Goal: Complete application form: Fill out and submit a form for a specific purpose

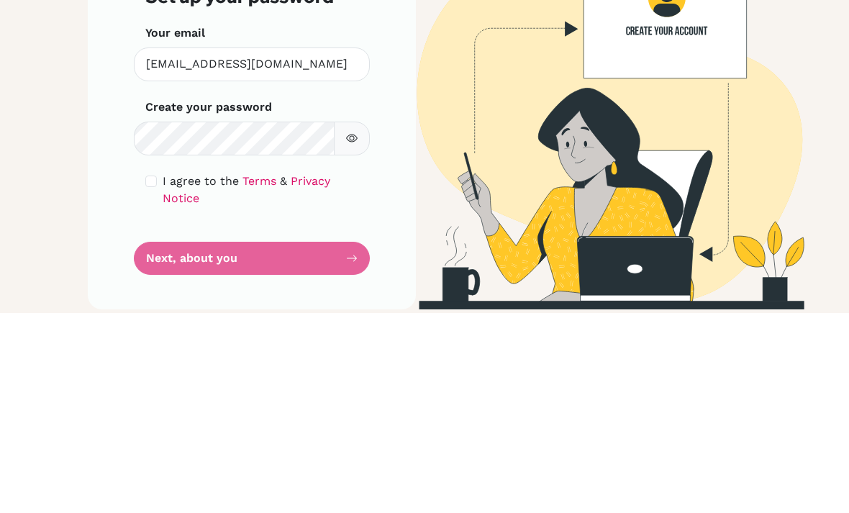
scroll to position [46, 0]
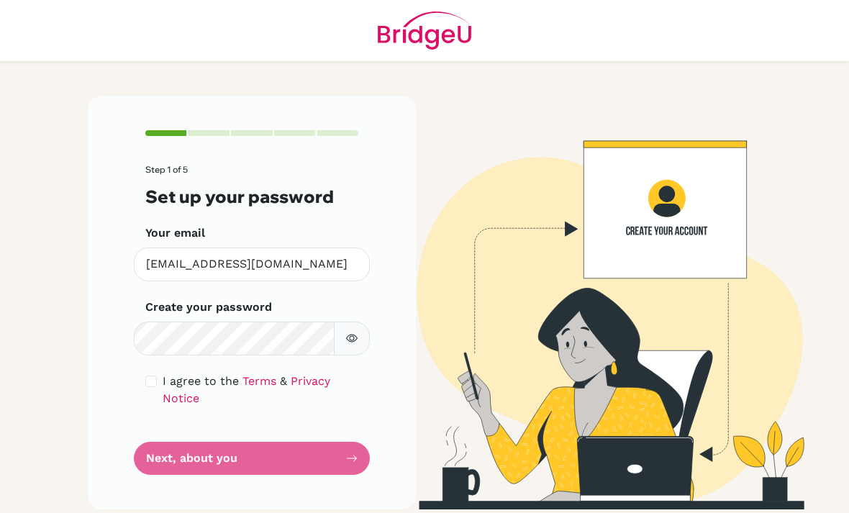
click at [276, 398] on form "Step 1 of 5 Set up your password Your email [EMAIL_ADDRESS][DOMAIN_NAME] Invali…" at bounding box center [251, 320] width 213 height 310
click at [170, 374] on span "I agree to the" at bounding box center [201, 381] width 76 height 14
click at [139, 338] on div "Step 1 of 5 Set up your password Your email [EMAIL_ADDRESS][DOMAIN_NAME] Invali…" at bounding box center [252, 303] width 328 height 414
click at [151, 323] on form "Step 1 of 5 Set up your password Your email [EMAIL_ADDRESS][DOMAIN_NAME] Invali…" at bounding box center [251, 320] width 213 height 310
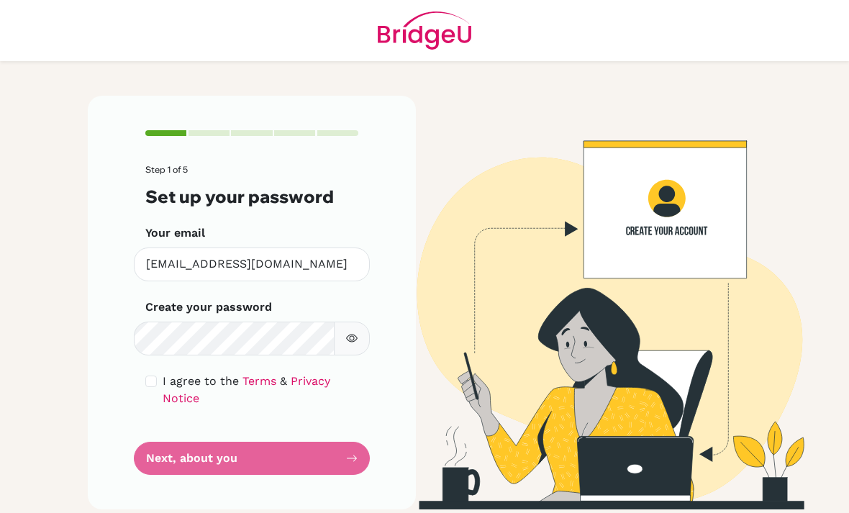
click at [151, 323] on form "Step 1 of 5 Set up your password Your email [EMAIL_ADDRESS][DOMAIN_NAME] Invali…" at bounding box center [251, 320] width 213 height 310
click at [140, 339] on div "Step 1 of 5 Set up your password Your email [EMAIL_ADDRESS][DOMAIN_NAME] Invali…" at bounding box center [252, 303] width 328 height 414
click at [350, 332] on icon "button" at bounding box center [352, 338] width 12 height 12
click at [140, 328] on div "Step 1 of 5 Set up your password Your email [EMAIL_ADDRESS][DOMAIN_NAME] Invali…" at bounding box center [252, 303] width 328 height 414
click at [142, 334] on div "Step 1 of 5 Set up your password Your email [EMAIL_ADDRESS][DOMAIN_NAME] Invali…" at bounding box center [252, 303] width 328 height 414
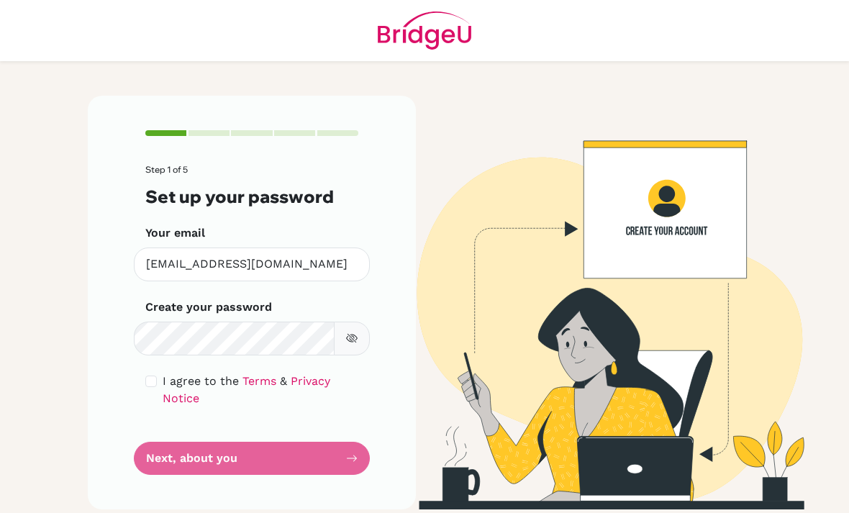
click at [202, 424] on form "Step 1 of 5 Set up your password Your email [EMAIL_ADDRESS][DOMAIN_NAME] Invali…" at bounding box center [251, 320] width 213 height 310
click at [247, 404] on form "Step 1 of 5 Set up your password Your email [EMAIL_ADDRESS][DOMAIN_NAME] Invali…" at bounding box center [251, 320] width 213 height 310
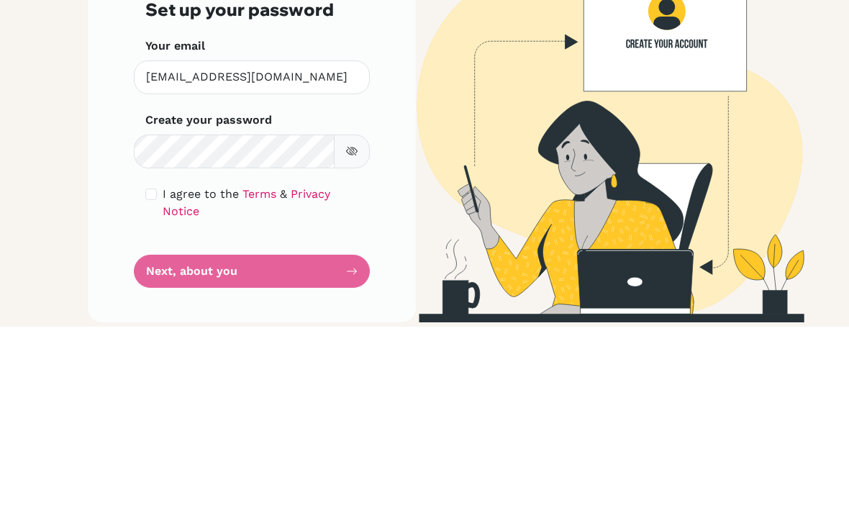
click at [155, 375] on input "checkbox" at bounding box center [151, 381] width 12 height 12
checkbox input "true"
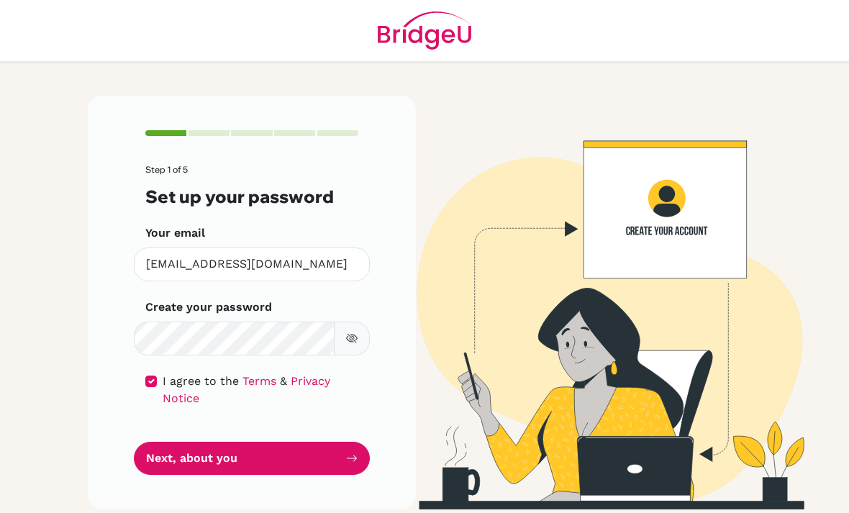
click at [217, 442] on button "Next, about you" at bounding box center [252, 459] width 236 height 34
